Goal: Obtain resource: Download file/media

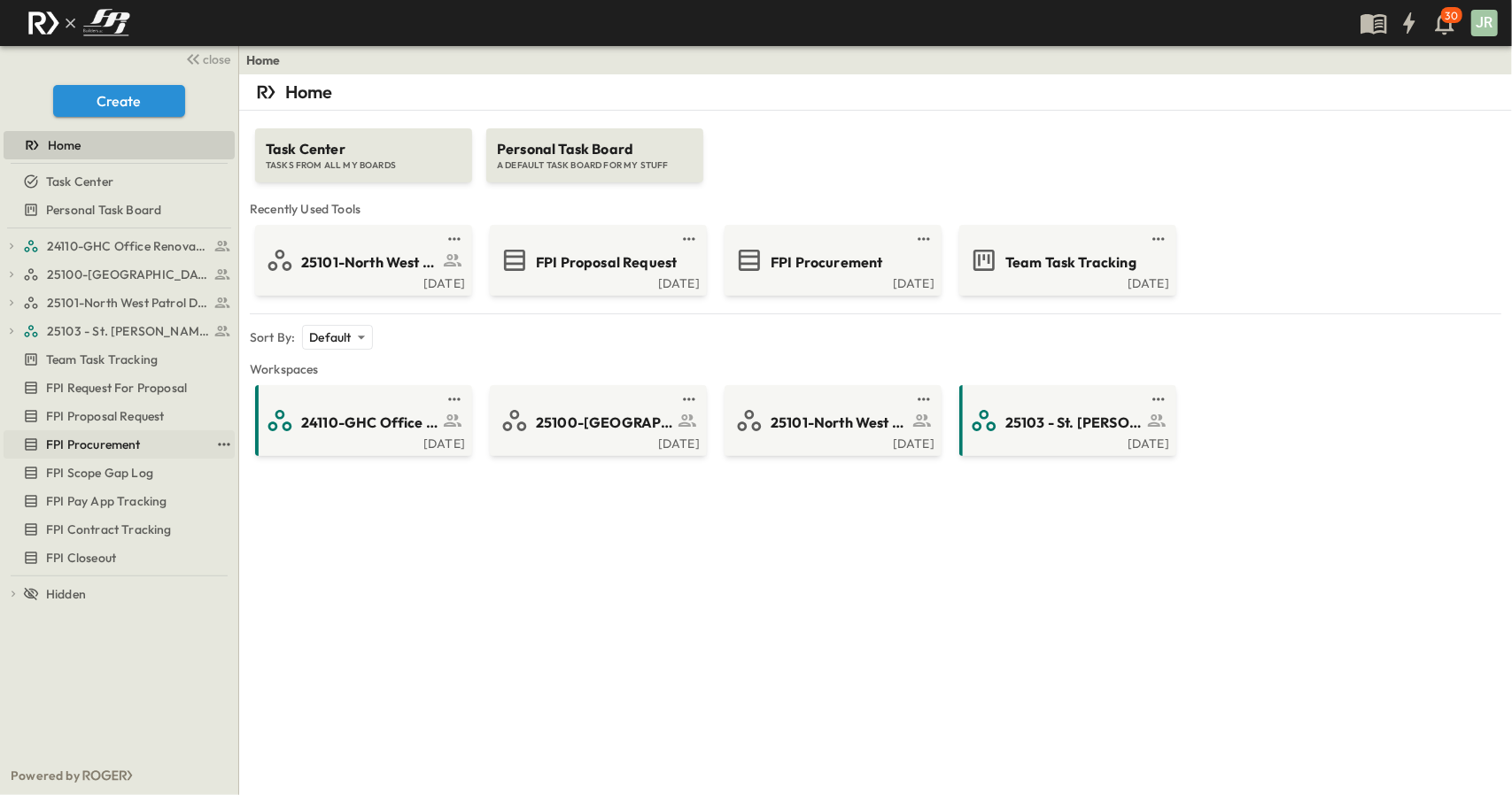
click at [147, 436] on div "FPI Procurement" at bounding box center [116, 444] width 187 height 18
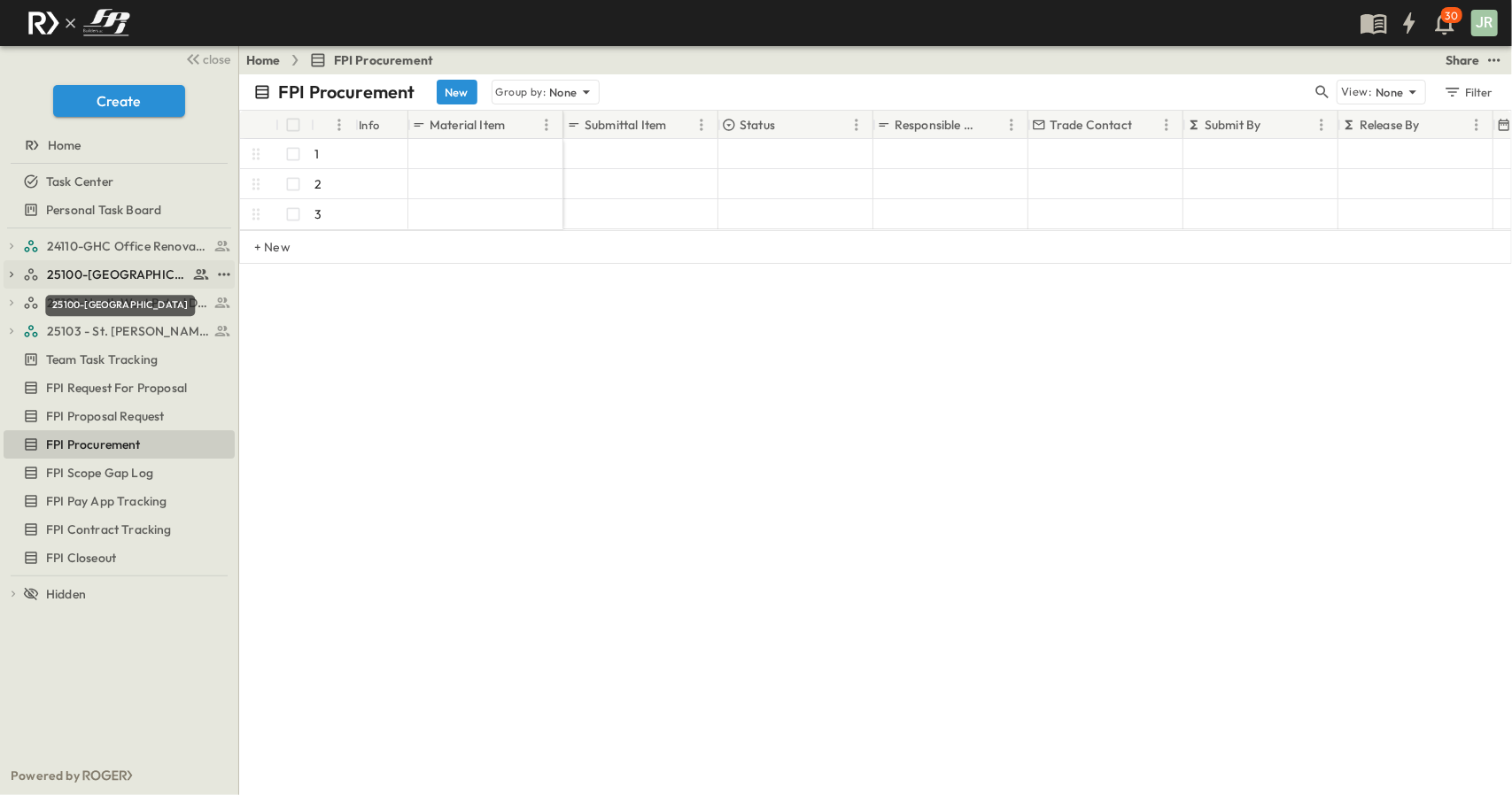
click at [117, 267] on span "25100-[GEOGRAPHIC_DATA]" at bounding box center [117, 274] width 141 height 18
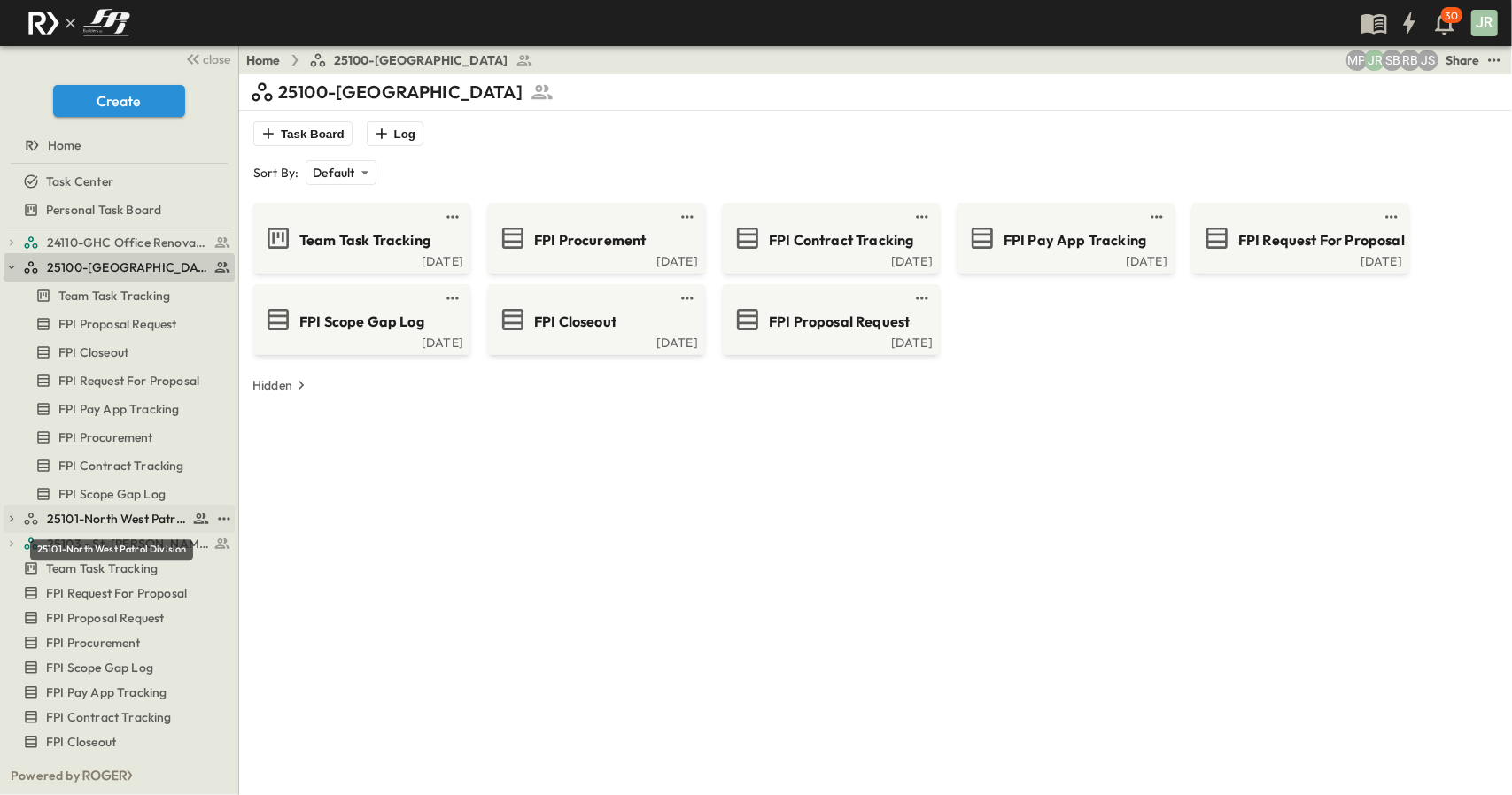
click at [109, 517] on span "25101-North West Patrol Division" at bounding box center [117, 518] width 141 height 18
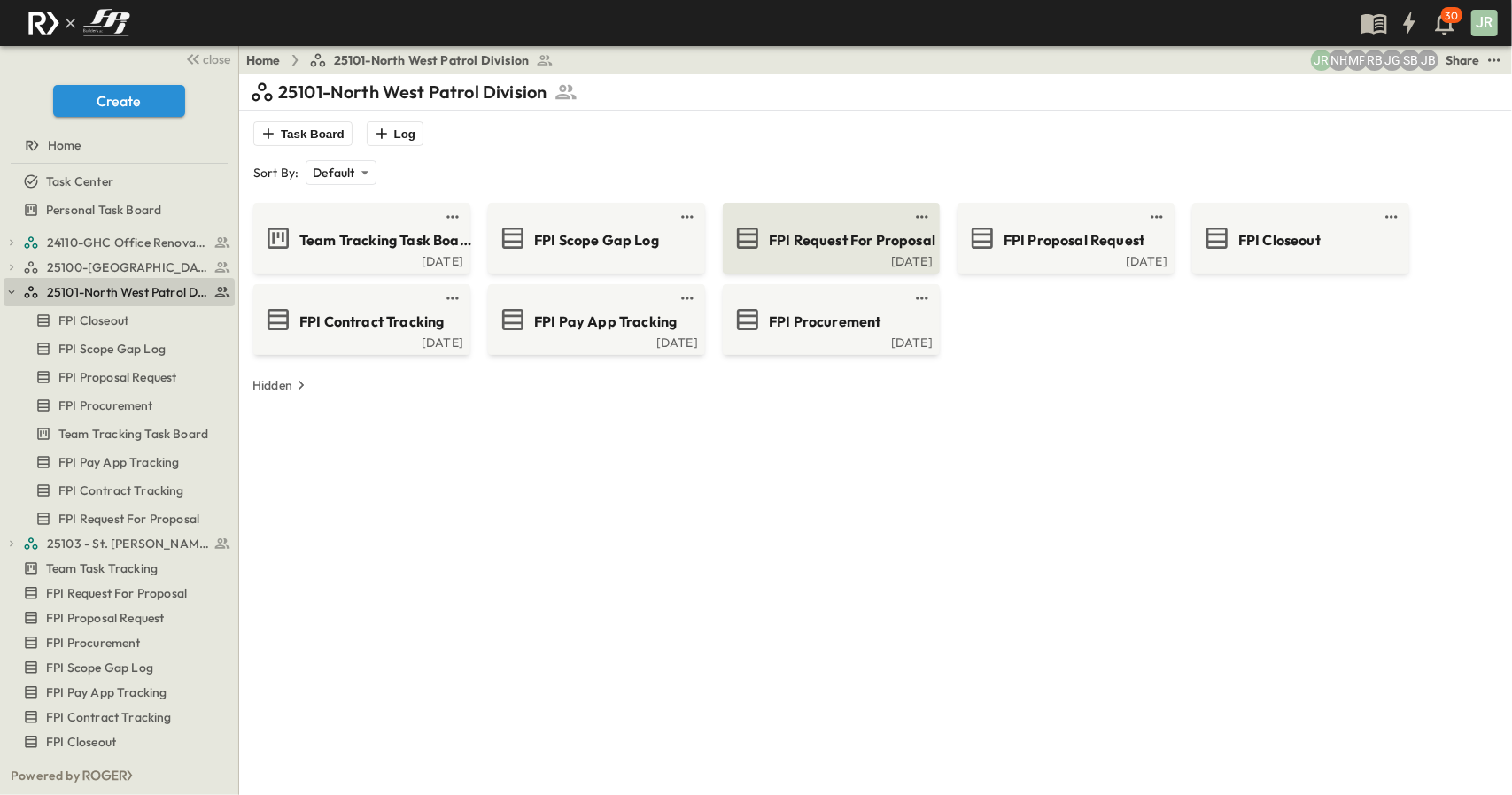
click at [845, 256] on div "[DATE]" at bounding box center [829, 259] width 206 height 14
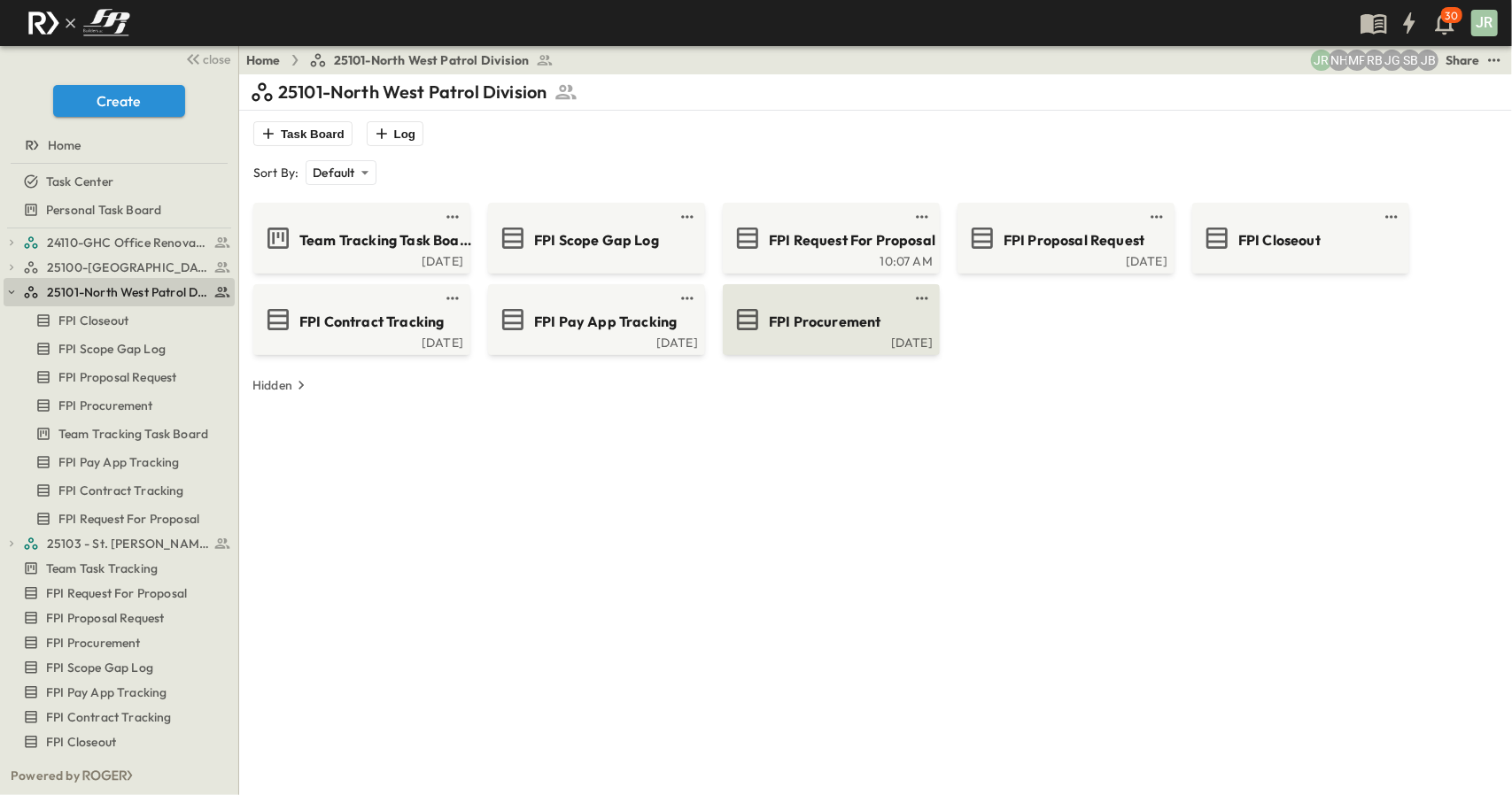
click at [865, 334] on div "[DATE]" at bounding box center [829, 340] width 206 height 14
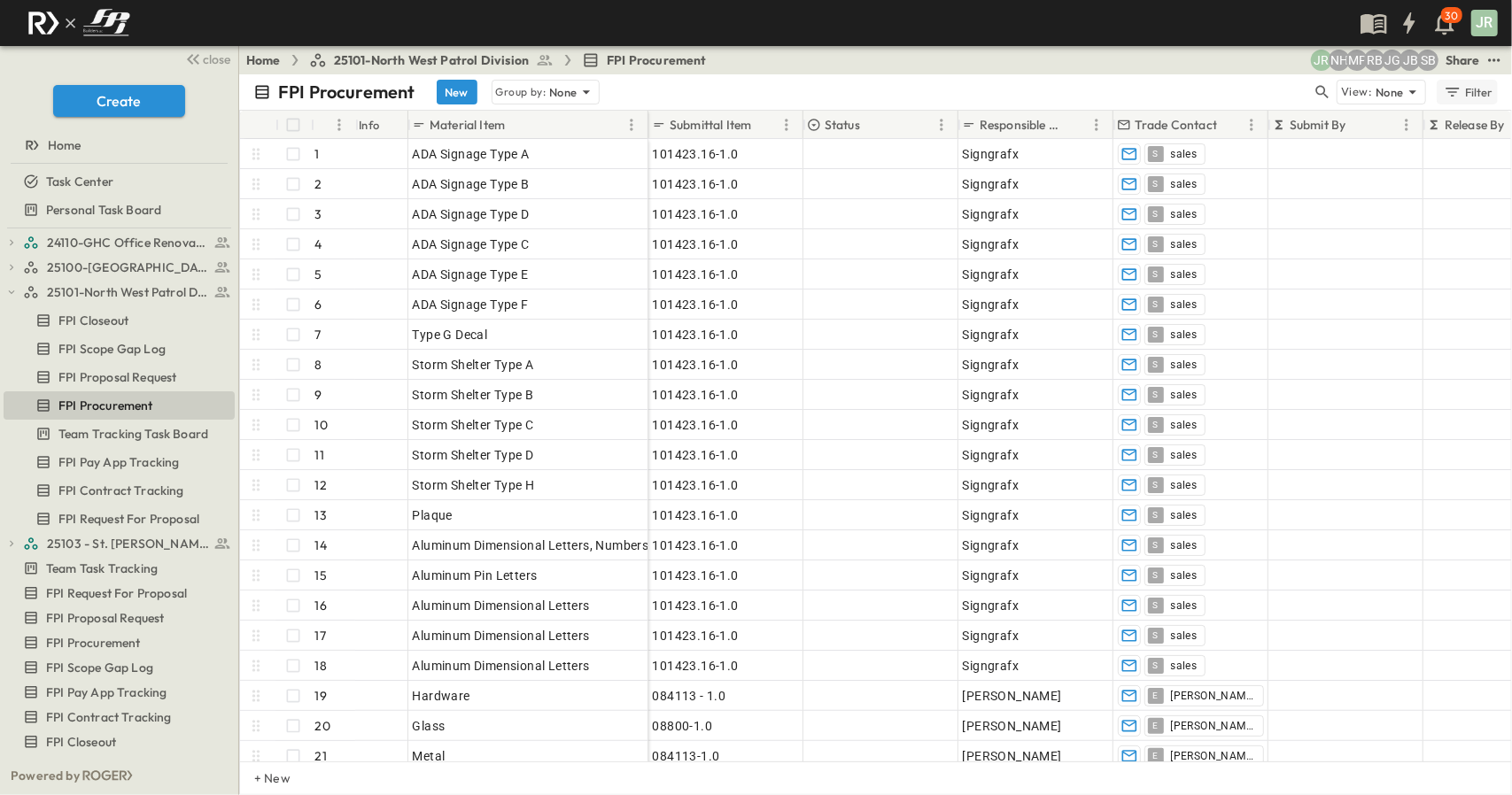
click at [1485, 98] on div "Filter" at bounding box center [1467, 92] width 50 height 19
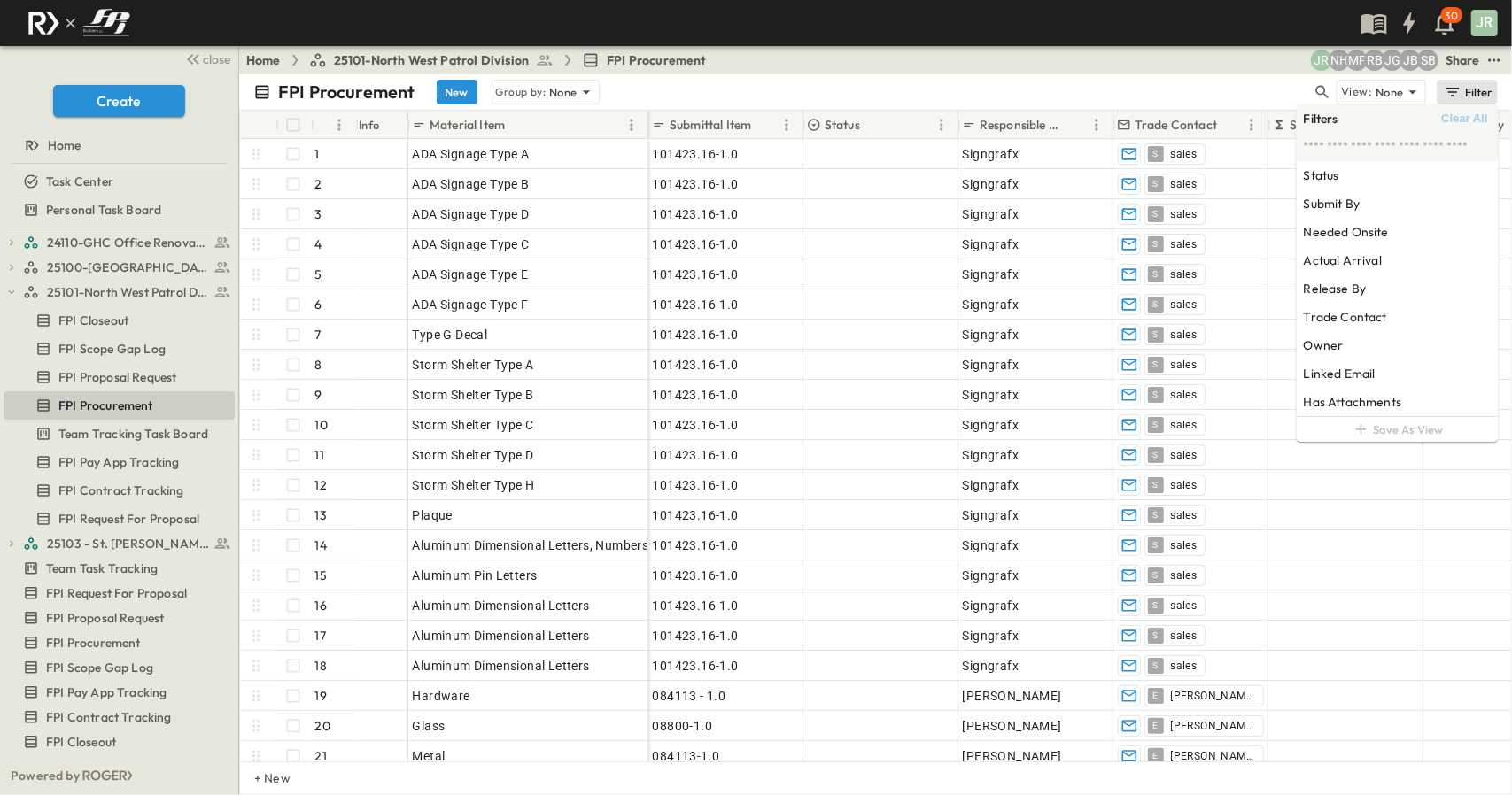
click at [1266, 86] on div "FPI Procurement New Group by: None" at bounding box center [782, 92] width 1058 height 25
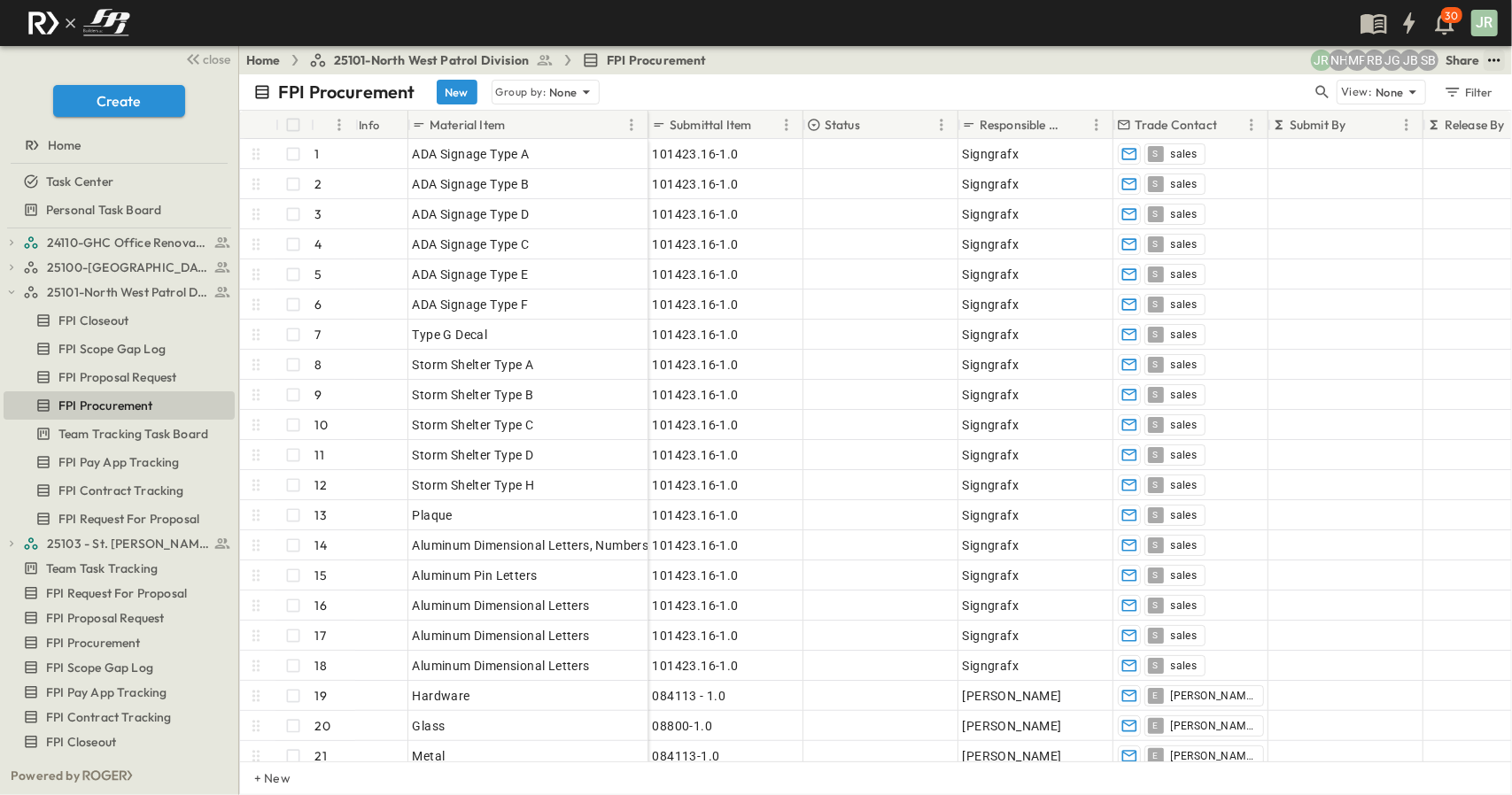
click at [1502, 67] on icon "test" at bounding box center [1494, 60] width 18 height 18
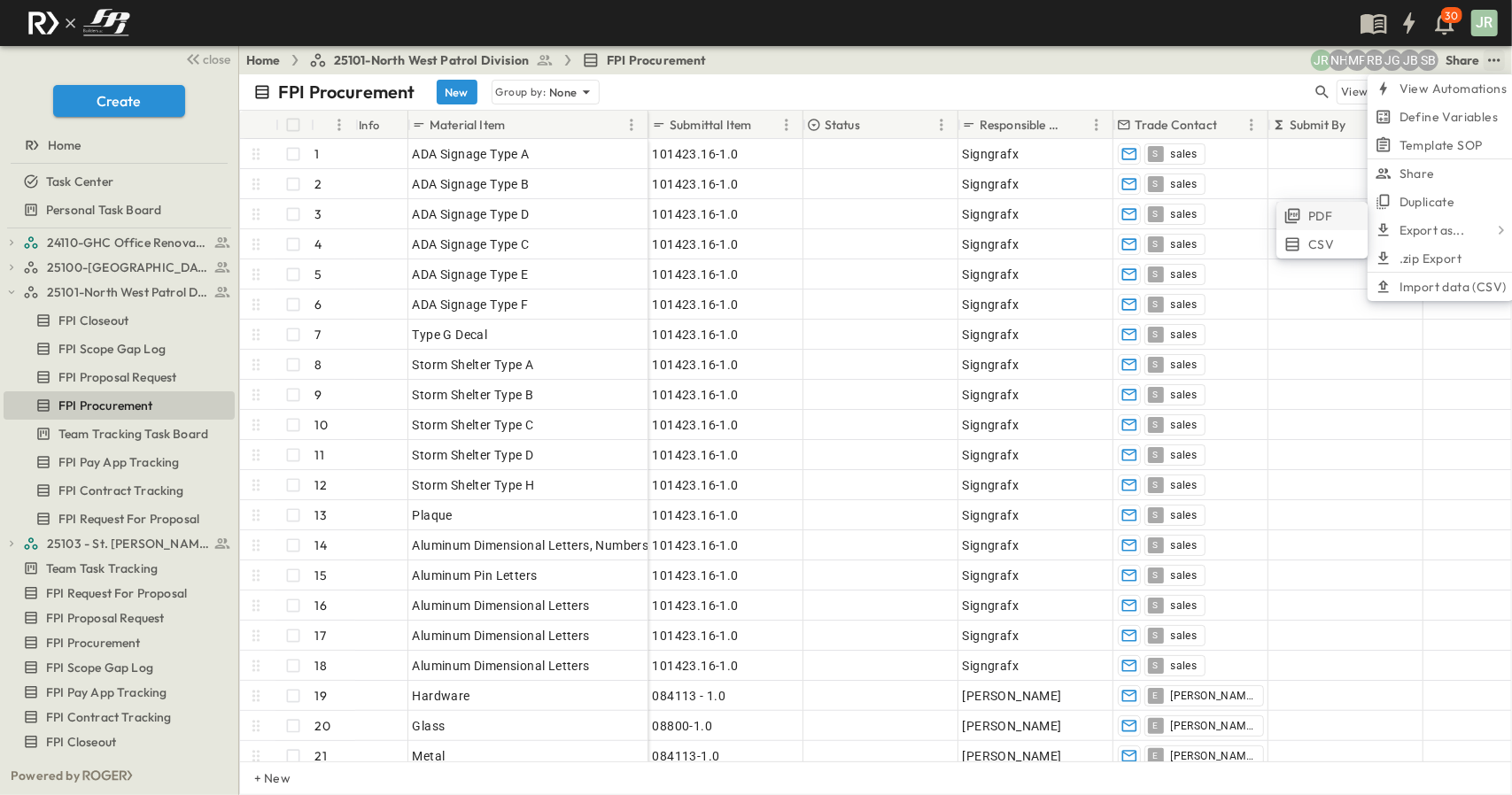
click at [1321, 221] on span "PDF" at bounding box center [1320, 216] width 24 height 18
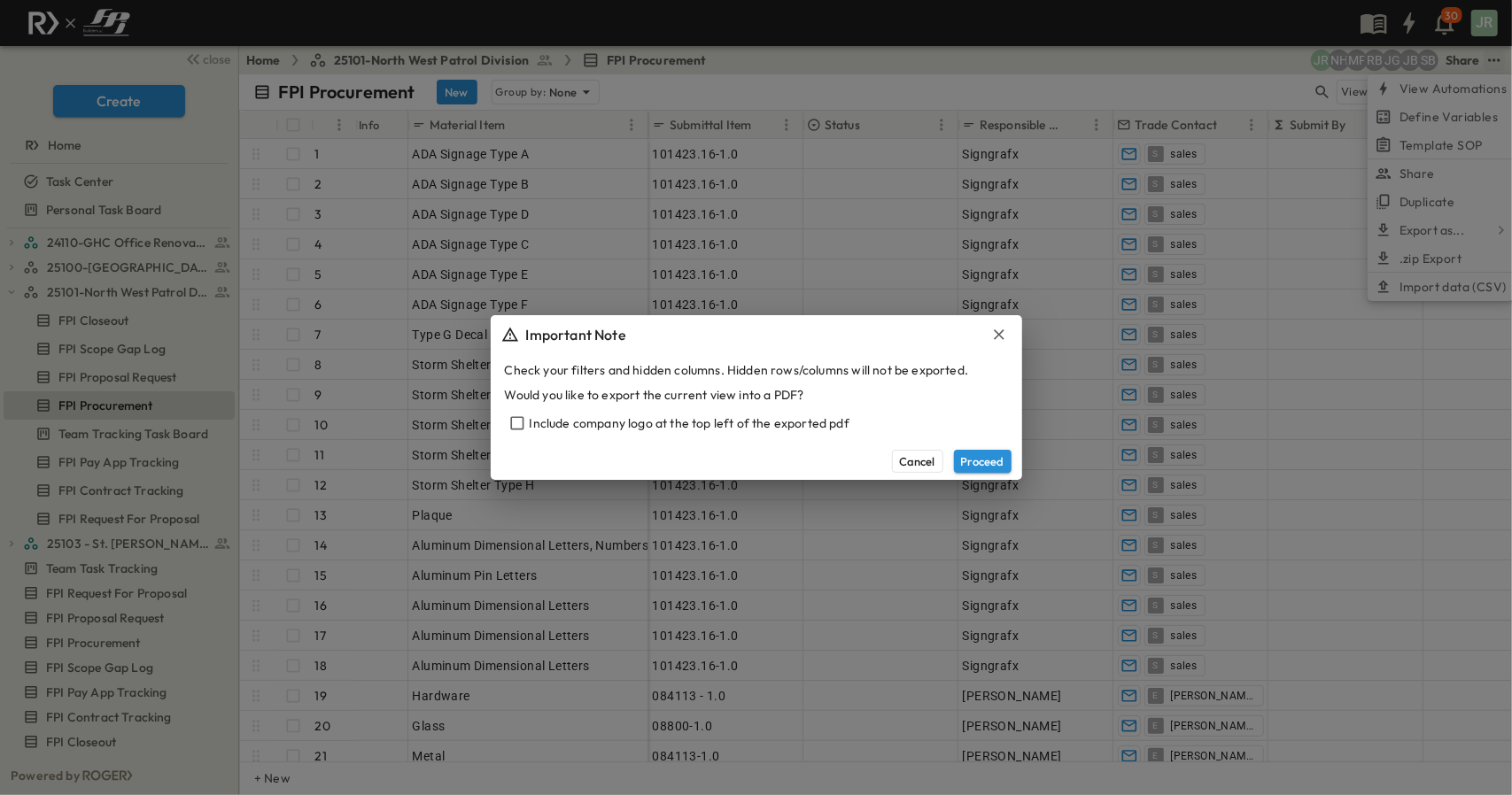
click at [619, 431] on div "Include company logo at the top left of the exported pdf" at bounding box center [756, 423] width 503 height 25
click at [501, 414] on div "Check your filters and hidden columns. Hidden rows/columns will not be exported…" at bounding box center [756, 398] width 531 height 88
click at [967, 463] on button "Proceed" at bounding box center [982, 461] width 57 height 23
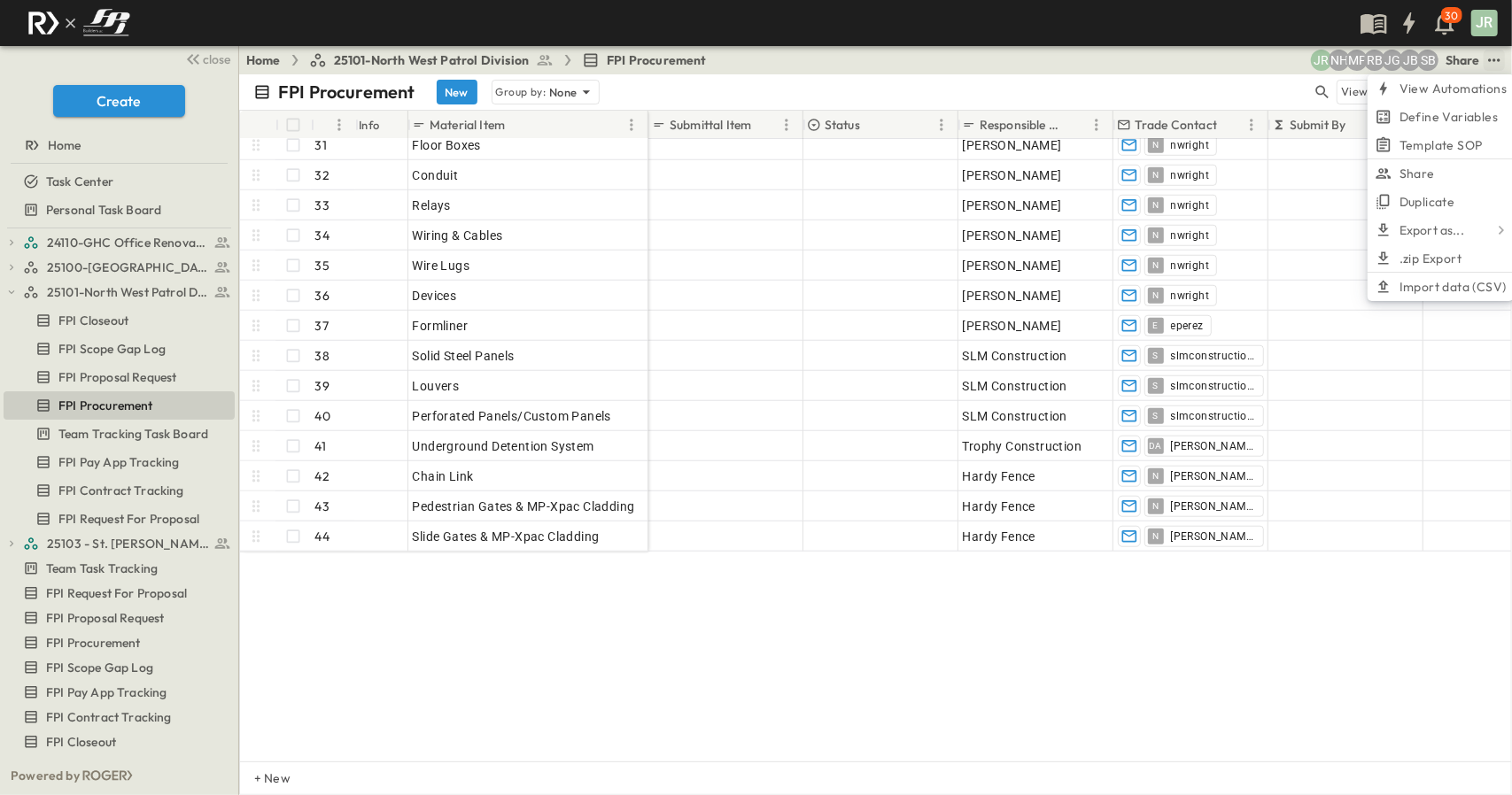
scroll to position [177, 0]
